Goal: Task Accomplishment & Management: Complete application form

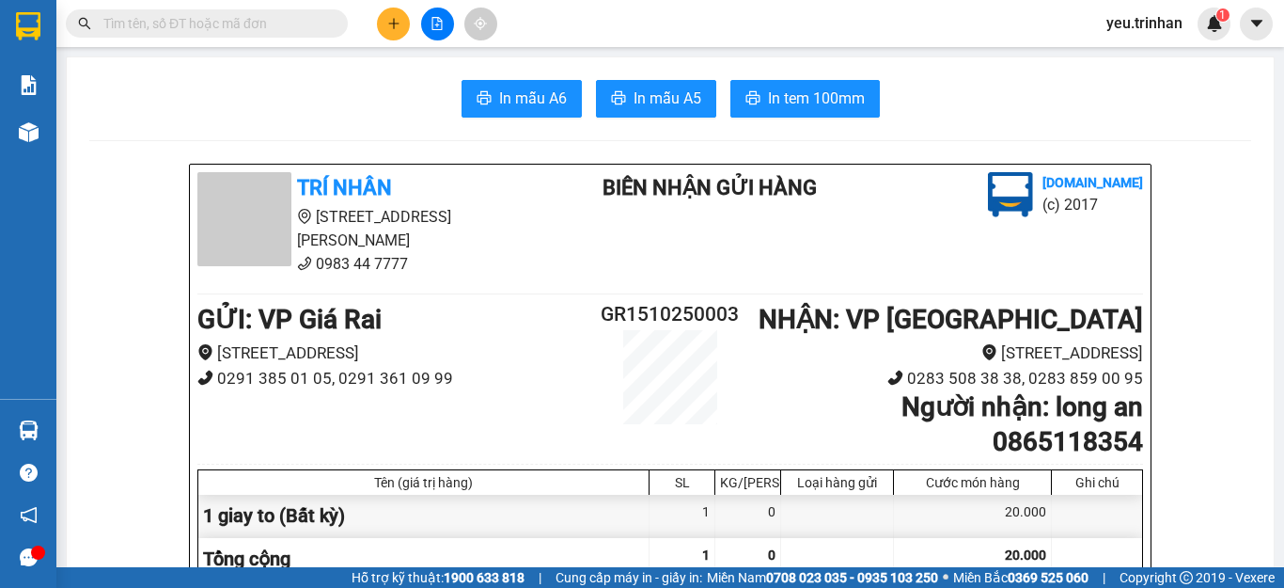
click at [406, 25] on button at bounding box center [393, 24] width 33 height 33
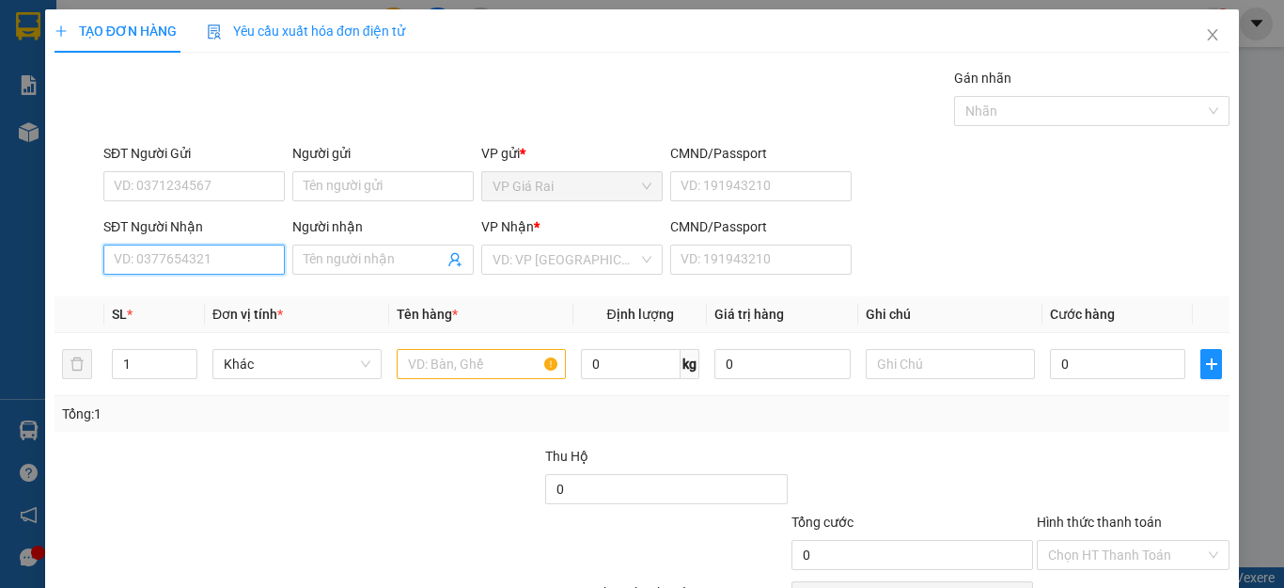
click at [159, 268] on input "SĐT Người Nhận" at bounding box center [193, 259] width 181 height 30
drag, startPoint x: 175, startPoint y: 302, endPoint x: 241, endPoint y: 296, distance: 66.1
click at [174, 301] on div "0797213629 - thùy" at bounding box center [192, 297] width 156 height 21
type input "0797213629"
type input "thùy"
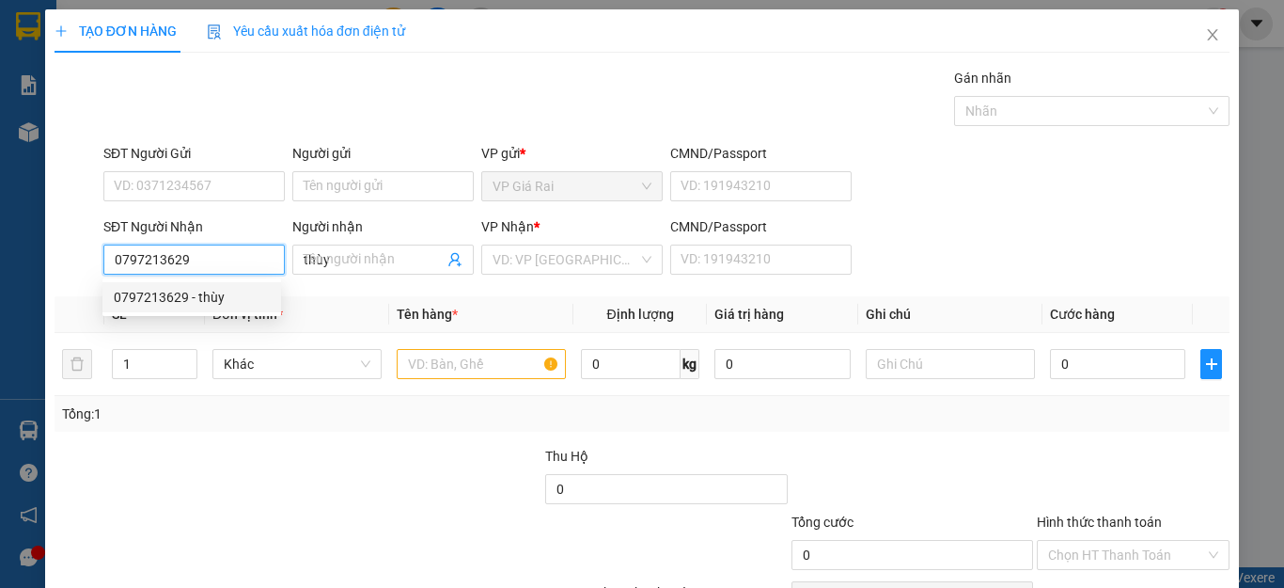
type input "60.000"
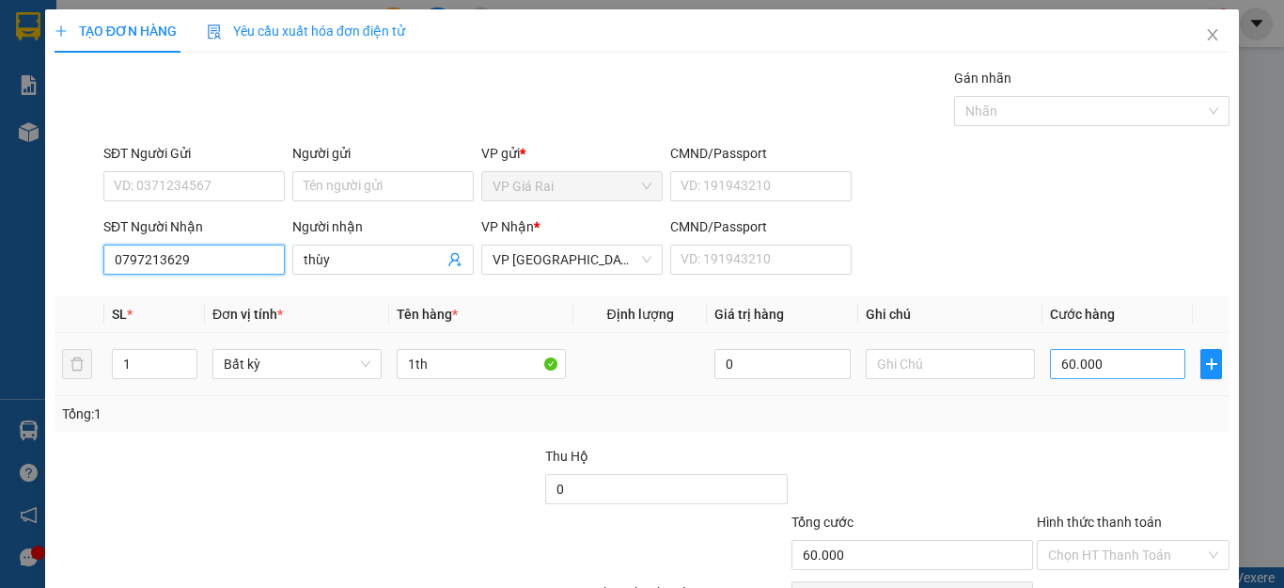
type input "0797213629"
click at [1095, 363] on input "60.000" at bounding box center [1117, 364] width 135 height 30
type input "5"
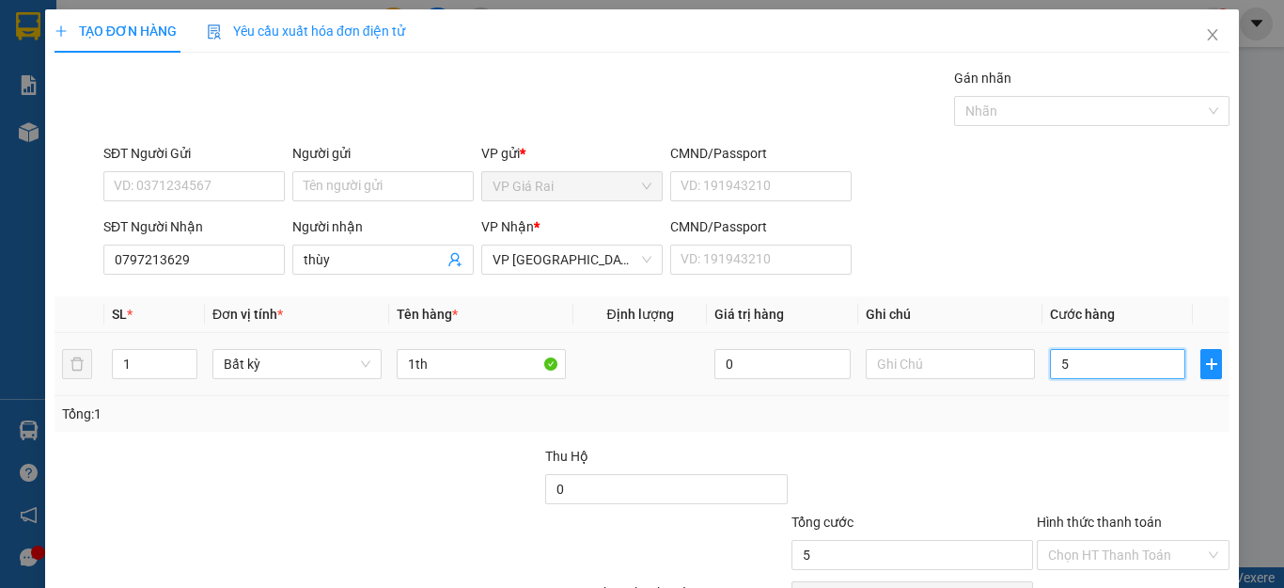
type input "50"
type input "50.000"
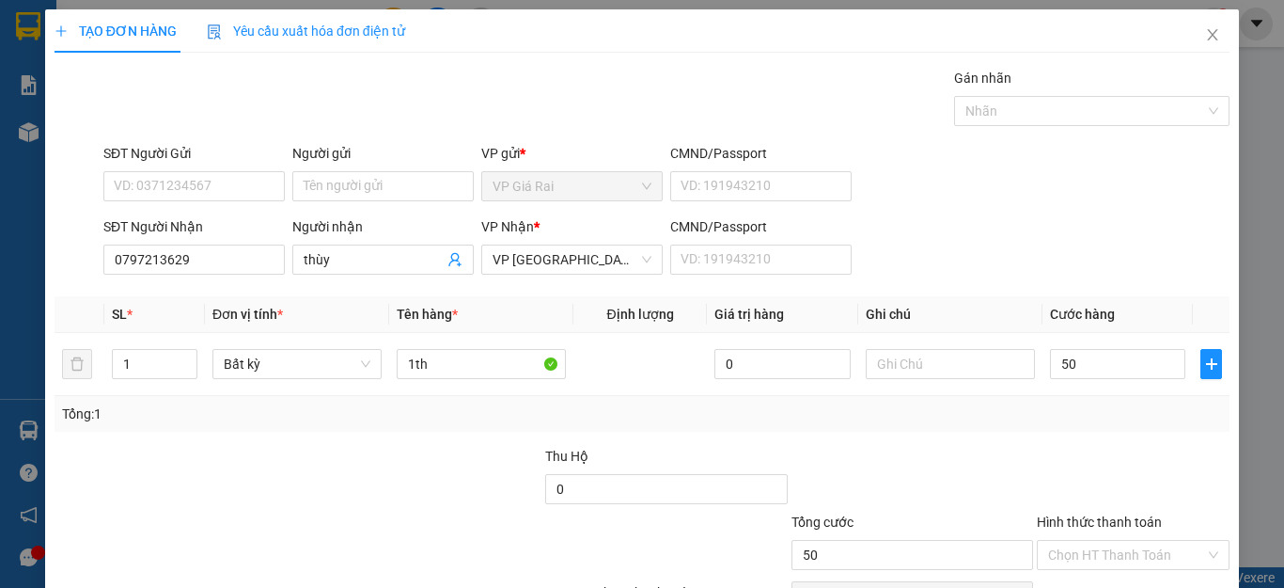
type input "50.000"
click at [1095, 440] on div "Transit Pickup Surcharge Ids Transit Deliver Surcharge Ids Transit Deliver Surc…" at bounding box center [642, 363] width 1175 height 591
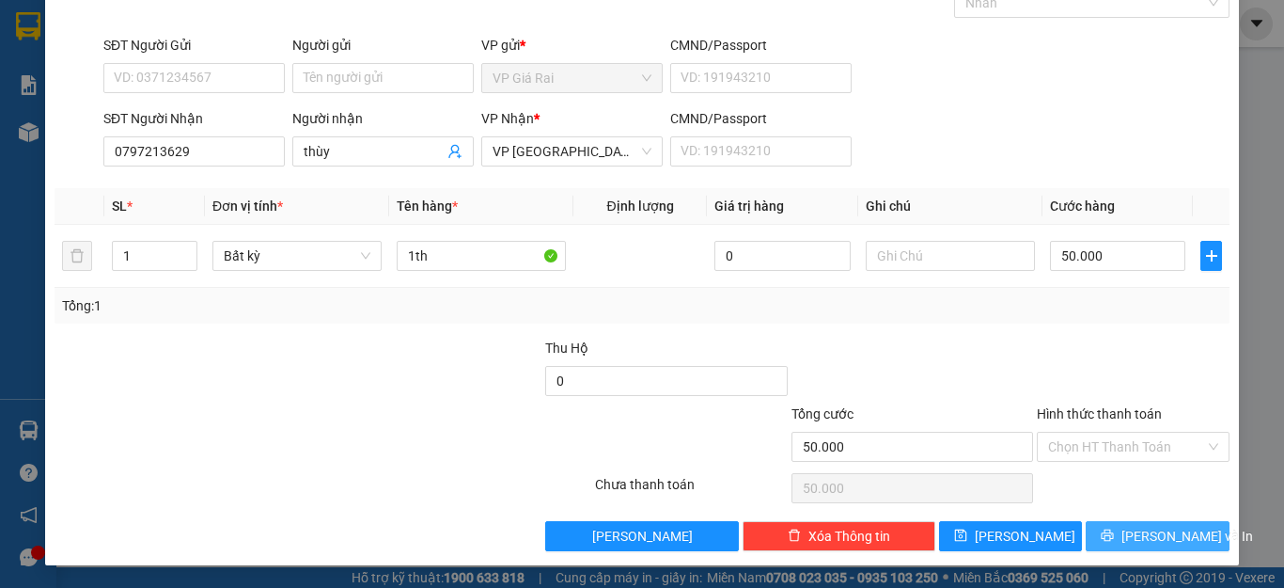
click at [1157, 537] on span "[PERSON_NAME] và In" at bounding box center [1188, 536] width 132 height 21
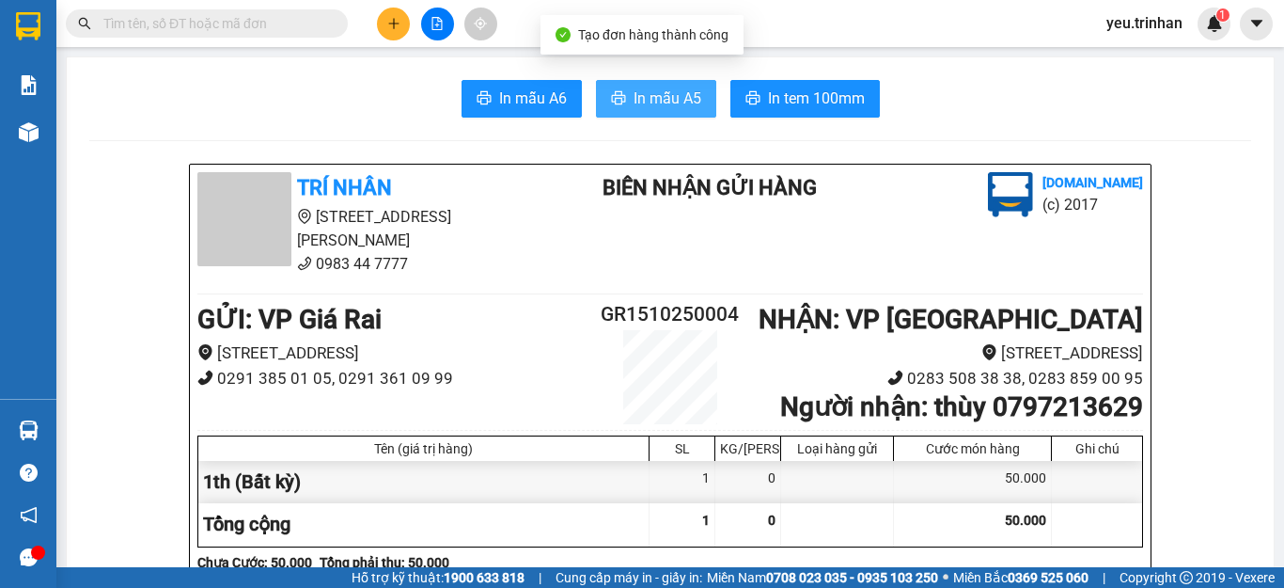
click at [634, 99] on span "In mẫu A5" at bounding box center [668, 99] width 68 height 24
